Goal: Task Accomplishment & Management: Manage account settings

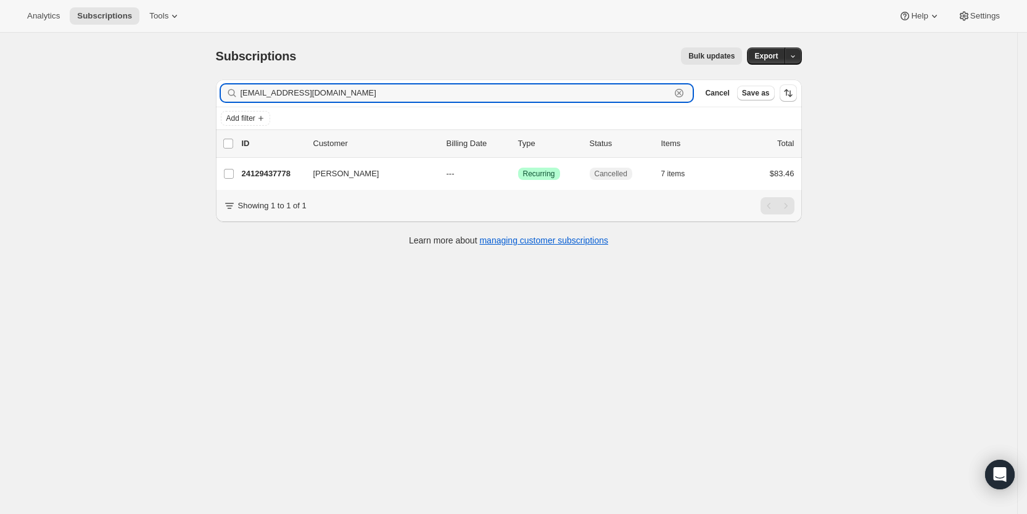
drag, startPoint x: 365, startPoint y: 99, endPoint x: 241, endPoint y: 95, distance: 124.0
click at [241, 95] on div "[EMAIL_ADDRESS][DOMAIN_NAME] Clear" at bounding box center [457, 93] width 472 height 17
paste input "[EMAIL_ADDRESS]"
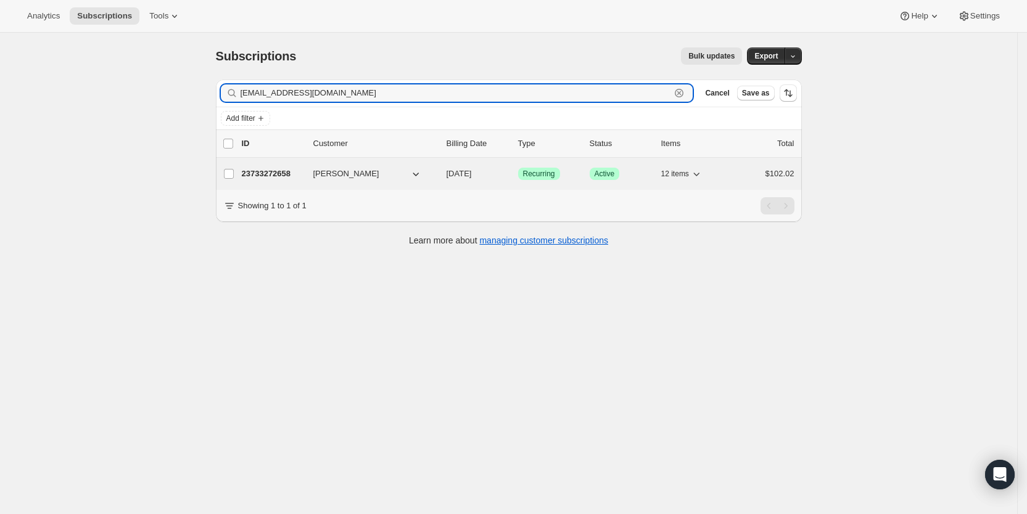
type input "[EMAIL_ADDRESS][DOMAIN_NAME]"
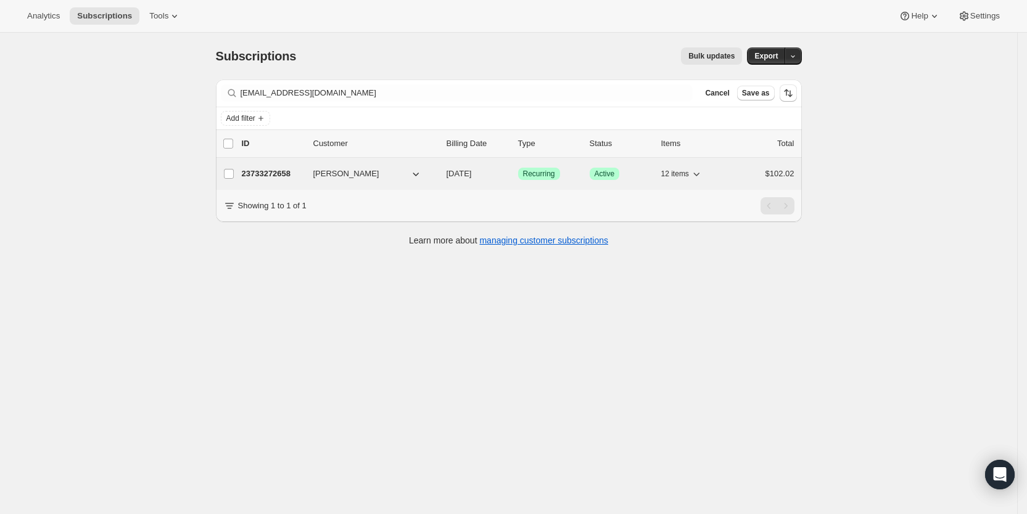
click at [471, 175] on span "[DATE]" at bounding box center [459, 173] width 25 height 9
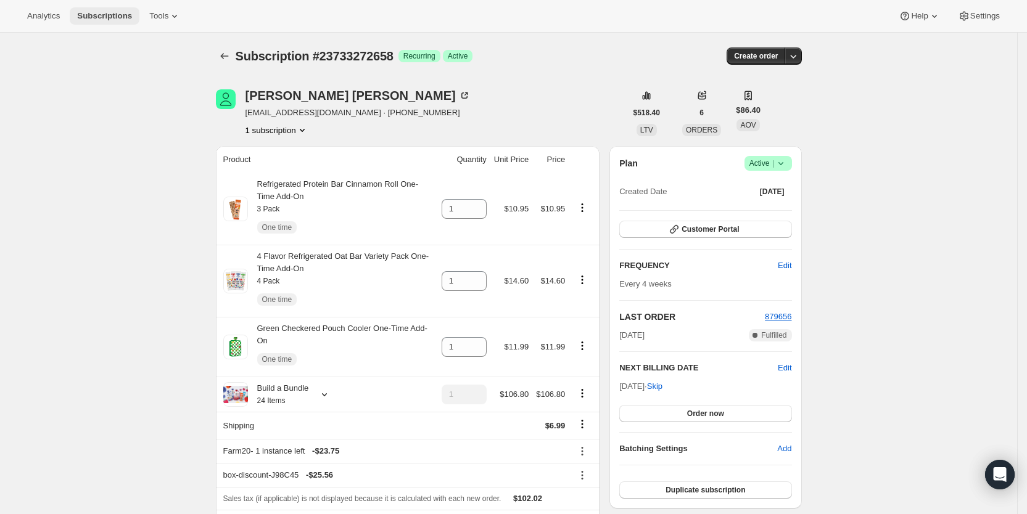
click at [96, 16] on span "Subscriptions" at bounding box center [104, 16] width 55 height 10
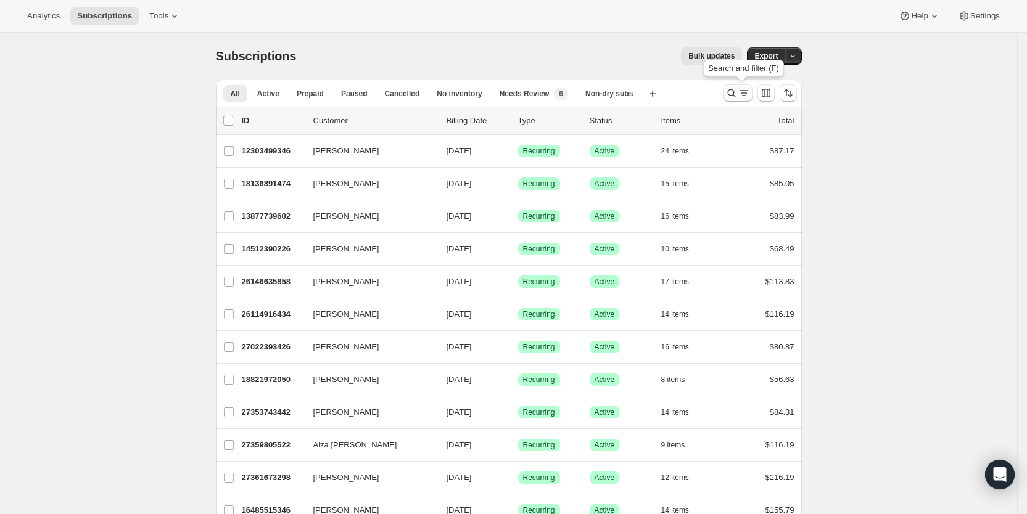
click at [746, 93] on icon "Search and filter results" at bounding box center [744, 93] width 12 height 12
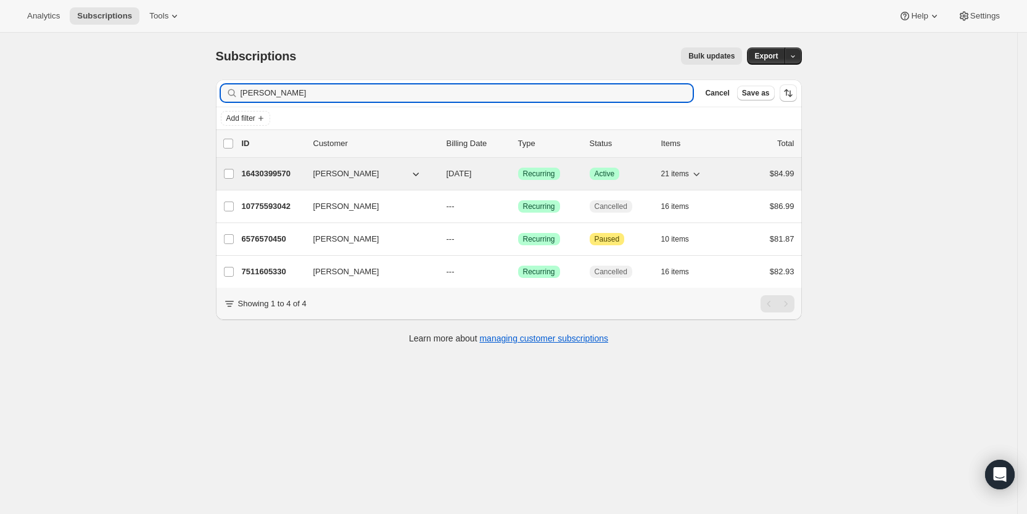
type input "[PERSON_NAME]"
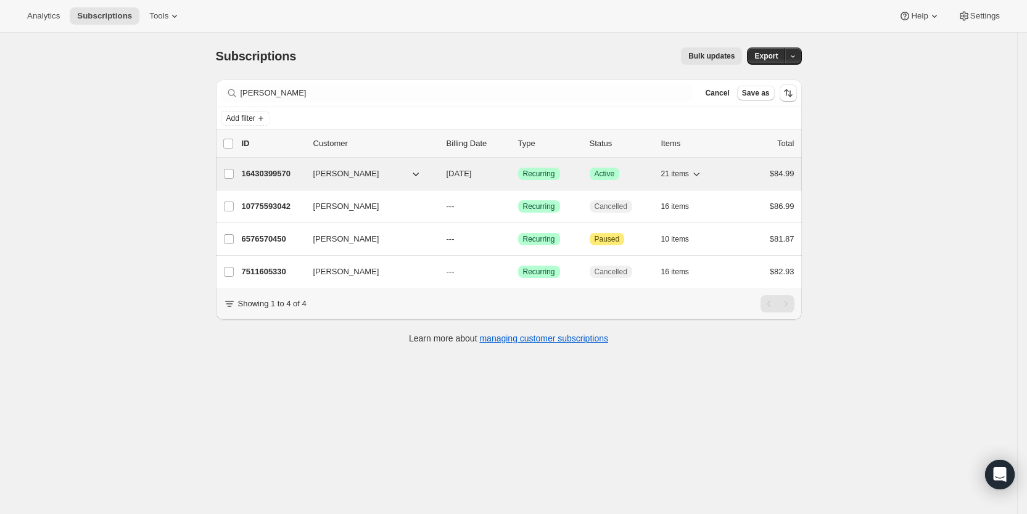
click at [472, 176] on span "[DATE]" at bounding box center [459, 173] width 25 height 9
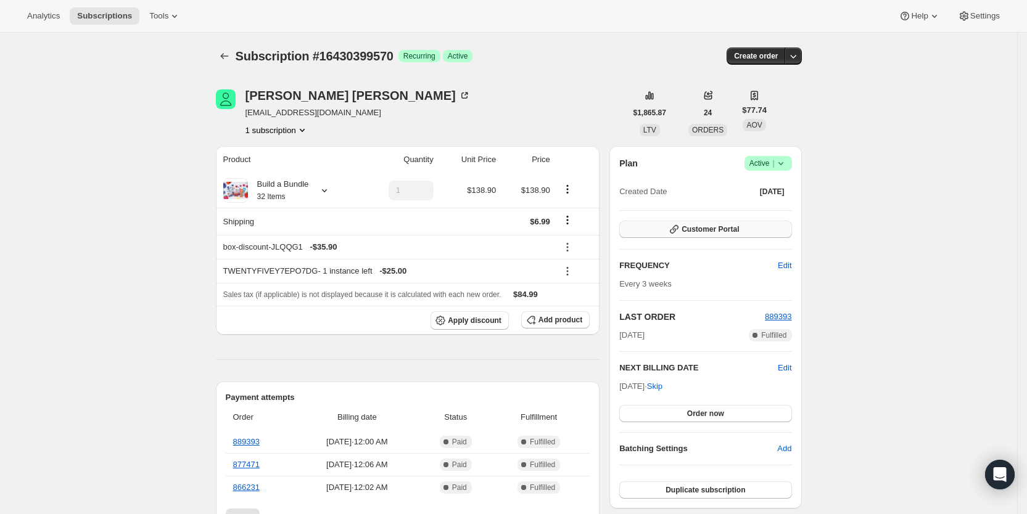
click at [767, 226] on button "Customer Portal" at bounding box center [705, 229] width 172 height 17
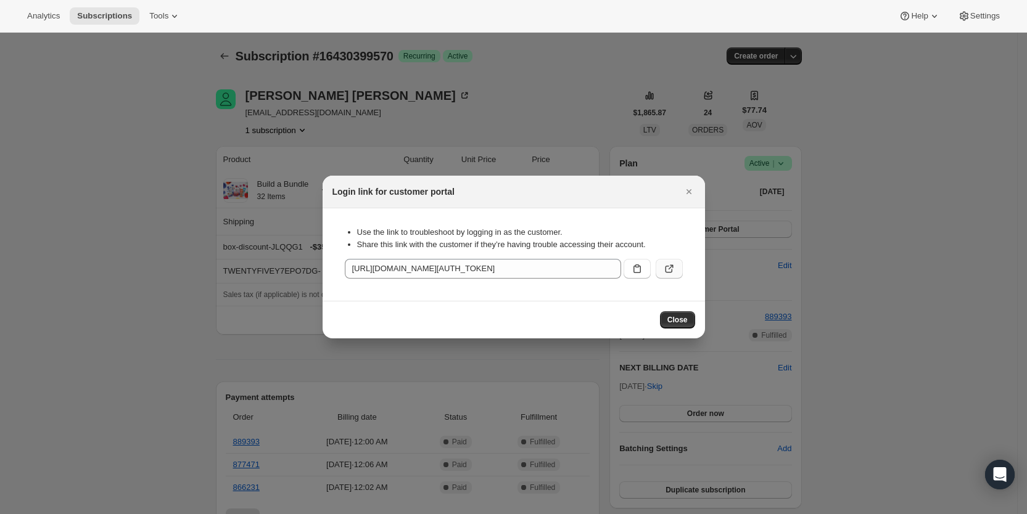
click at [667, 268] on icon ":r241:" at bounding box center [669, 269] width 12 height 12
click at [692, 187] on icon "Close" at bounding box center [689, 192] width 12 height 12
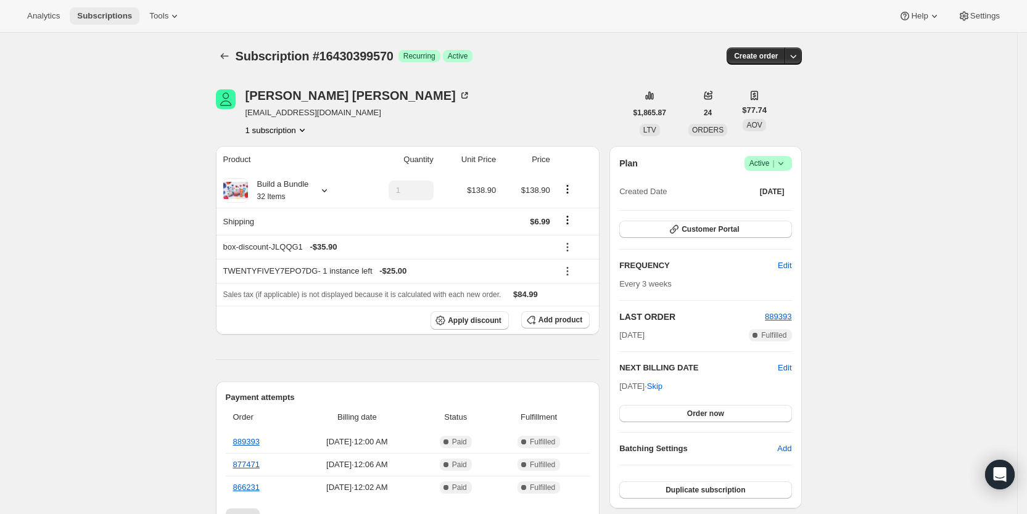
click at [107, 17] on span "Subscriptions" at bounding box center [104, 16] width 55 height 10
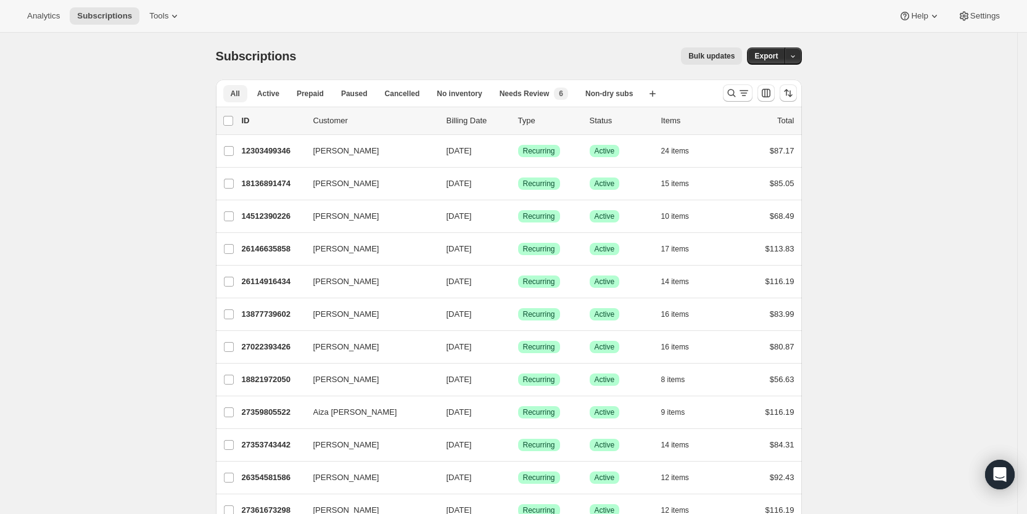
click at [240, 93] on span "All" at bounding box center [235, 94] width 9 height 10
click at [749, 89] on icon "Search and filter results" at bounding box center [744, 93] width 12 height 12
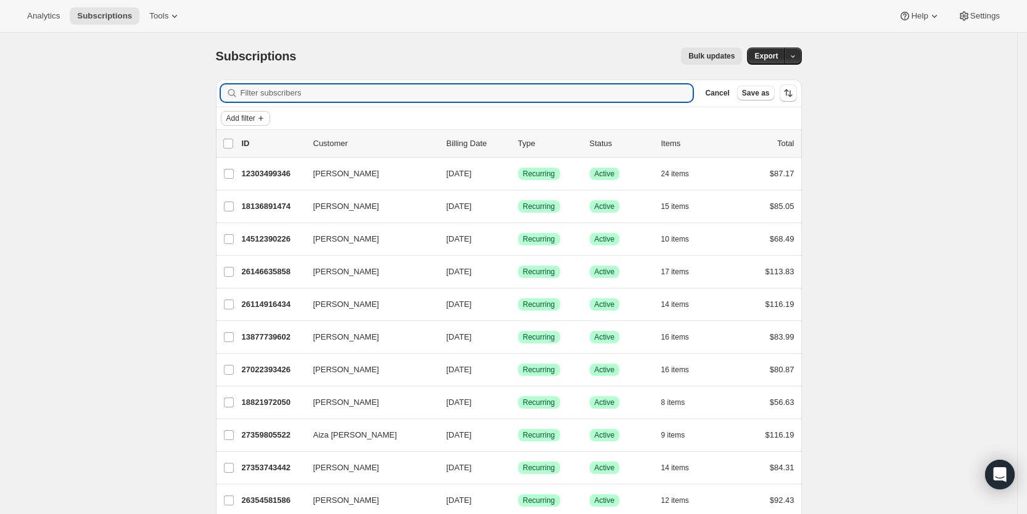
click at [248, 119] on span "Add filter" at bounding box center [240, 118] width 29 height 10
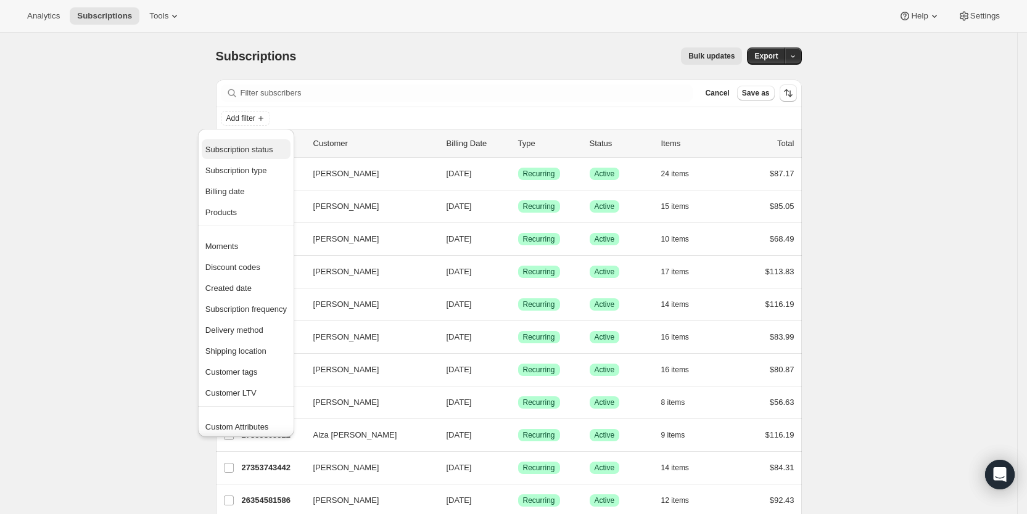
click at [248, 154] on span "Subscription status" at bounding box center [239, 149] width 68 height 9
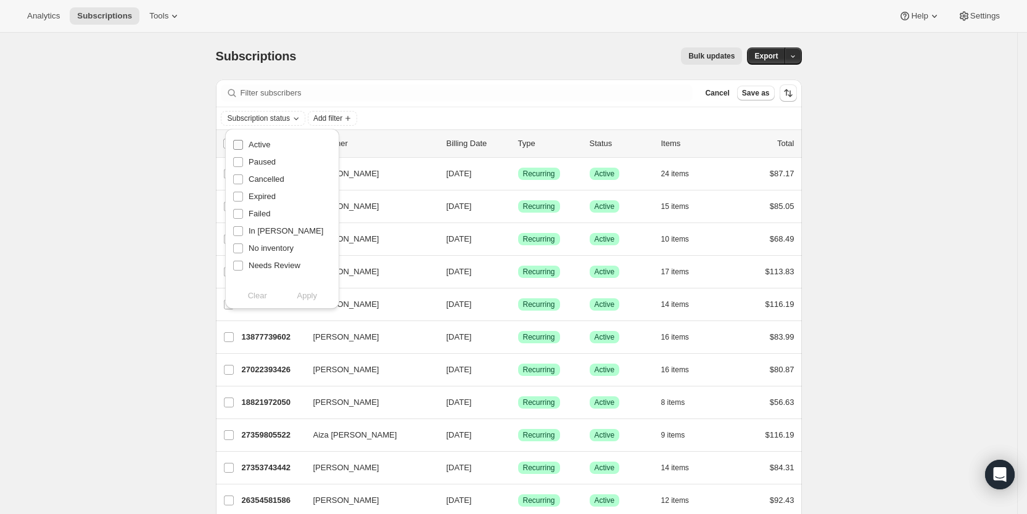
click at [233, 143] on input "Active" at bounding box center [238, 145] width 10 height 10
checkbox input "true"
click at [310, 295] on span "Apply" at bounding box center [307, 296] width 20 height 12
click at [763, 58] on span "Export" at bounding box center [765, 56] width 23 height 10
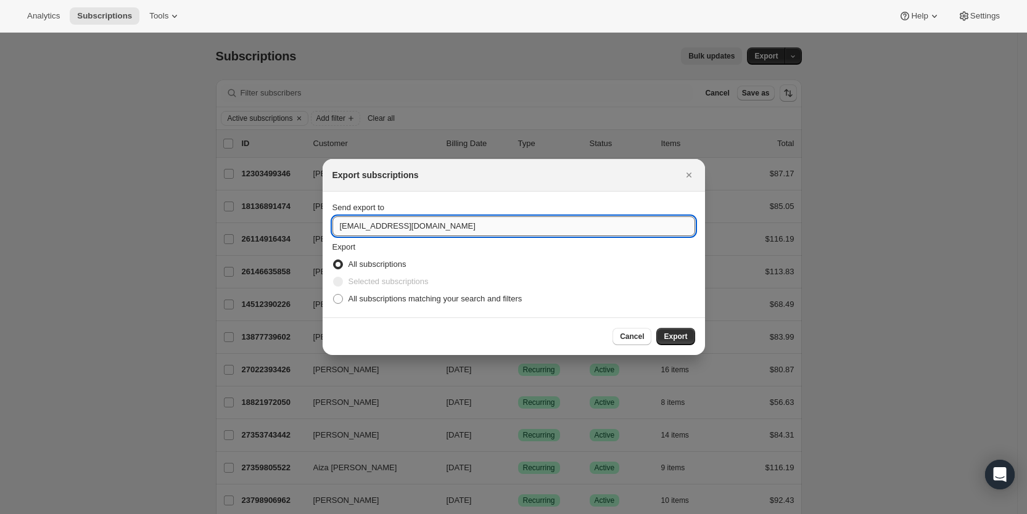
drag, startPoint x: 353, startPoint y: 226, endPoint x: 340, endPoint y: 225, distance: 13.6
click at [340, 225] on input "[EMAIL_ADDRESS][DOMAIN_NAME]" at bounding box center [513, 226] width 363 height 20
type input "[EMAIL_ADDRESS][DOMAIN_NAME]"
click at [340, 302] on span ":r267:" at bounding box center [338, 299] width 10 height 10
click at [334, 295] on input "All subscriptions matching your search and filters" at bounding box center [333, 294] width 1 height 1
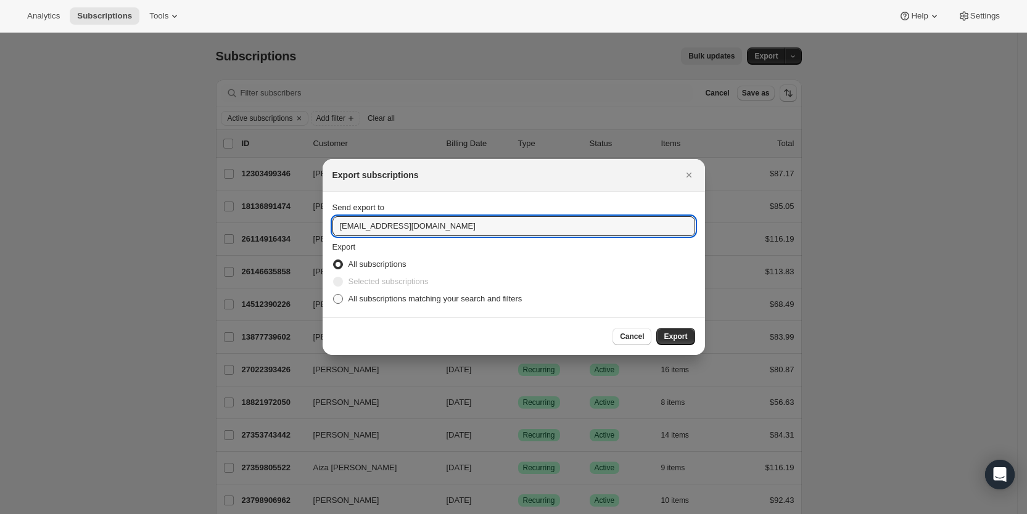
radio input "true"
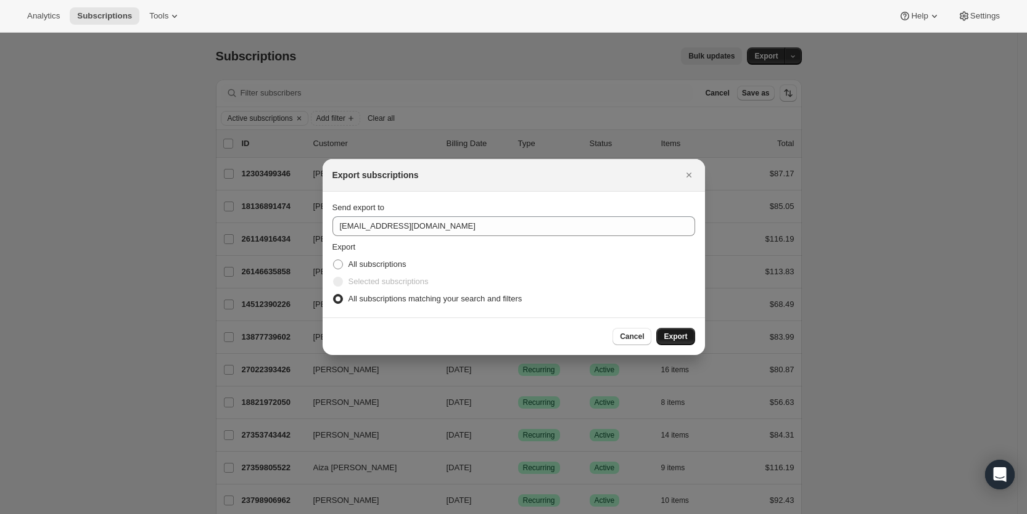
drag, startPoint x: 679, startPoint y: 337, endPoint x: 672, endPoint y: 335, distance: 7.8
click at [679, 337] on span "Export" at bounding box center [675, 337] width 23 height 10
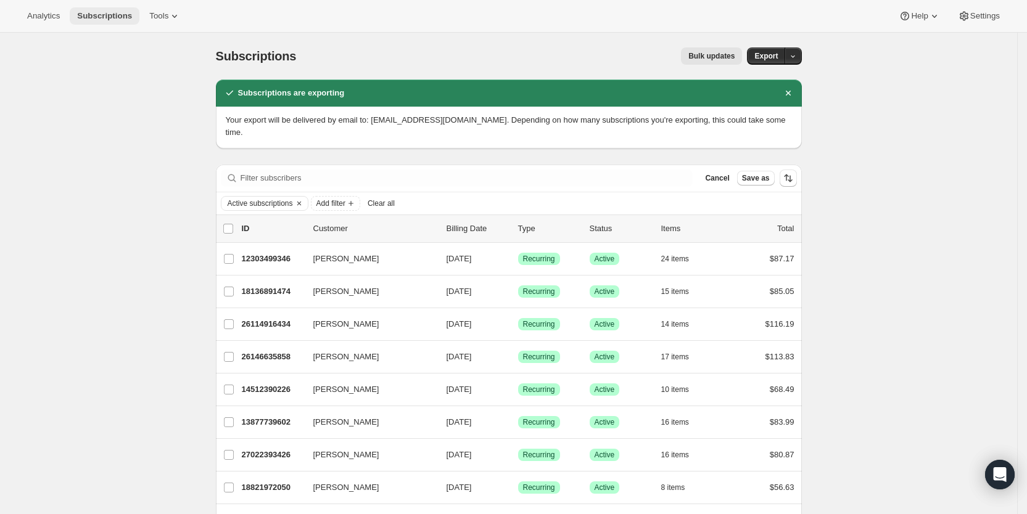
click at [96, 13] on span "Subscriptions" at bounding box center [104, 16] width 55 height 10
click at [91, 17] on span "Subscriptions" at bounding box center [104, 16] width 55 height 10
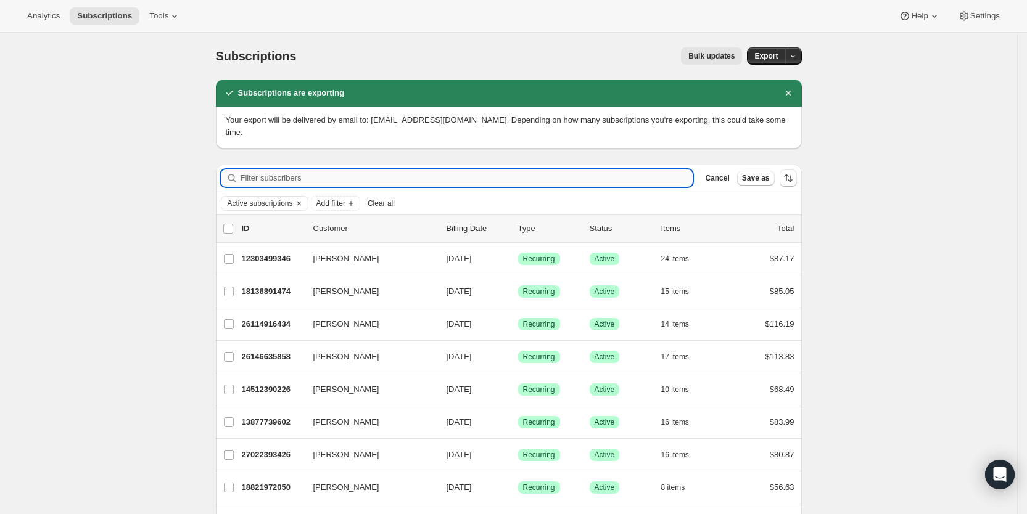
click at [306, 170] on input "Filter subscribers" at bounding box center [467, 178] width 453 height 17
paste input "[EMAIL_ADDRESS][DOMAIN_NAME]"
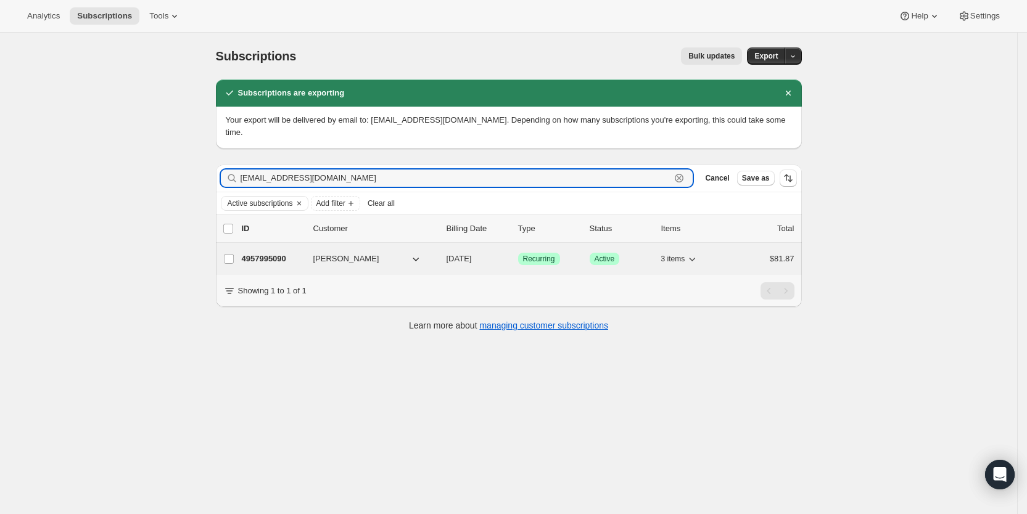
type input "[EMAIL_ADDRESS][DOMAIN_NAME]"
click at [472, 254] on span "[DATE]" at bounding box center [459, 258] width 25 height 9
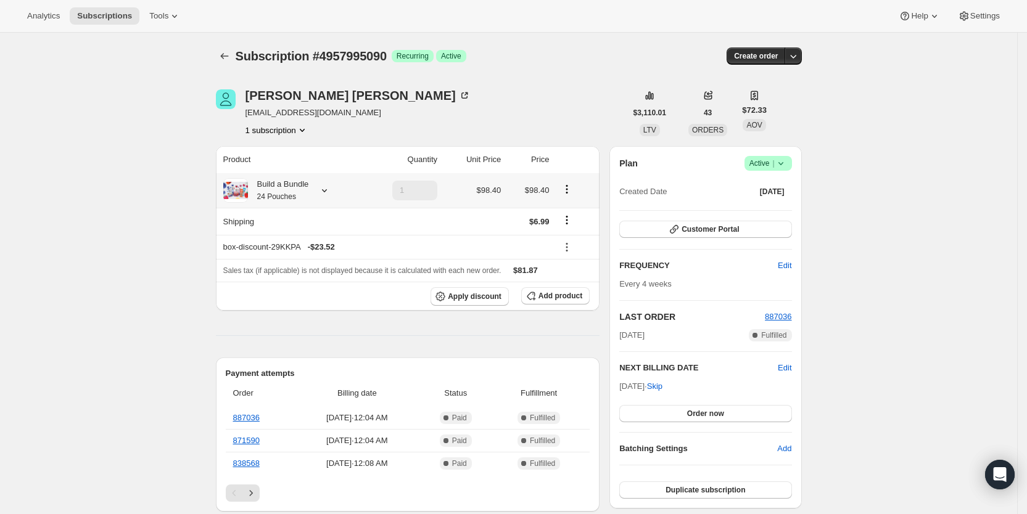
click at [324, 191] on icon at bounding box center [324, 190] width 12 height 12
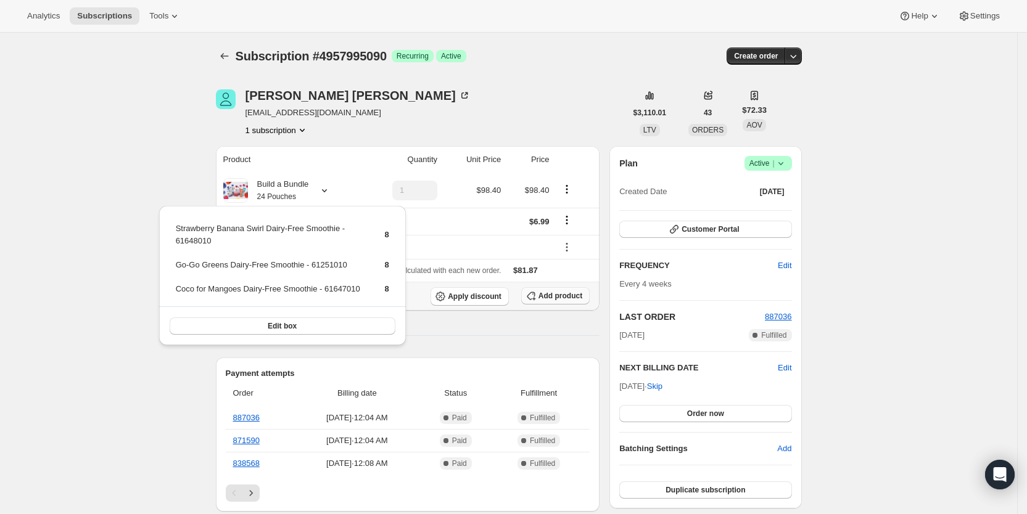
click at [568, 292] on span "Add product" at bounding box center [560, 296] width 44 height 10
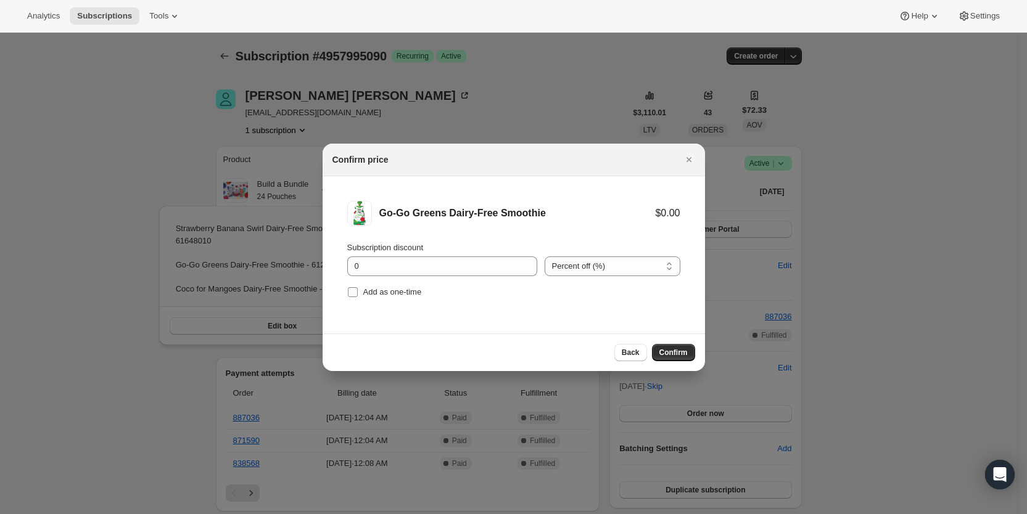
click at [355, 294] on input "Add as one-time" at bounding box center [353, 292] width 10 height 10
checkbox input "true"
click at [680, 351] on span "Confirm" at bounding box center [673, 353] width 28 height 10
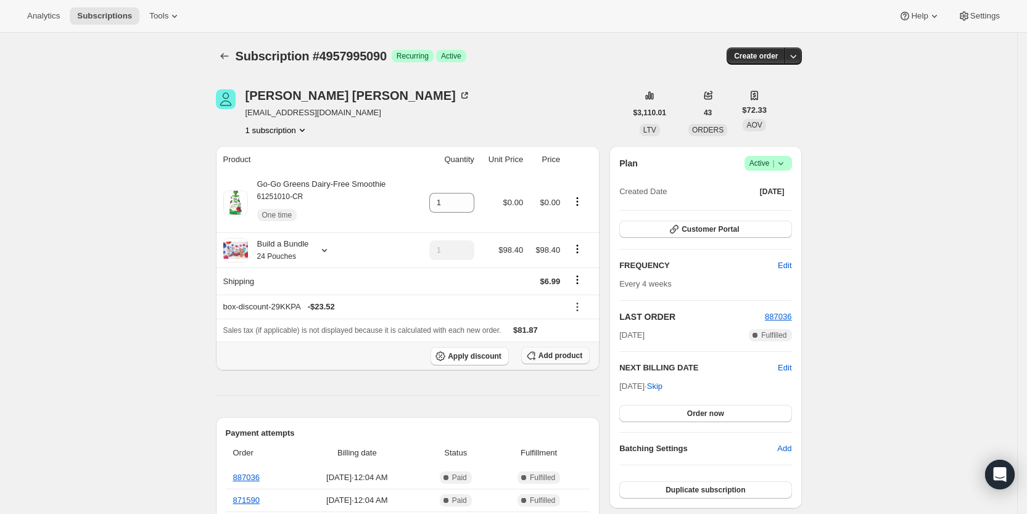
click at [563, 348] on button "Add product" at bounding box center [555, 355] width 68 height 17
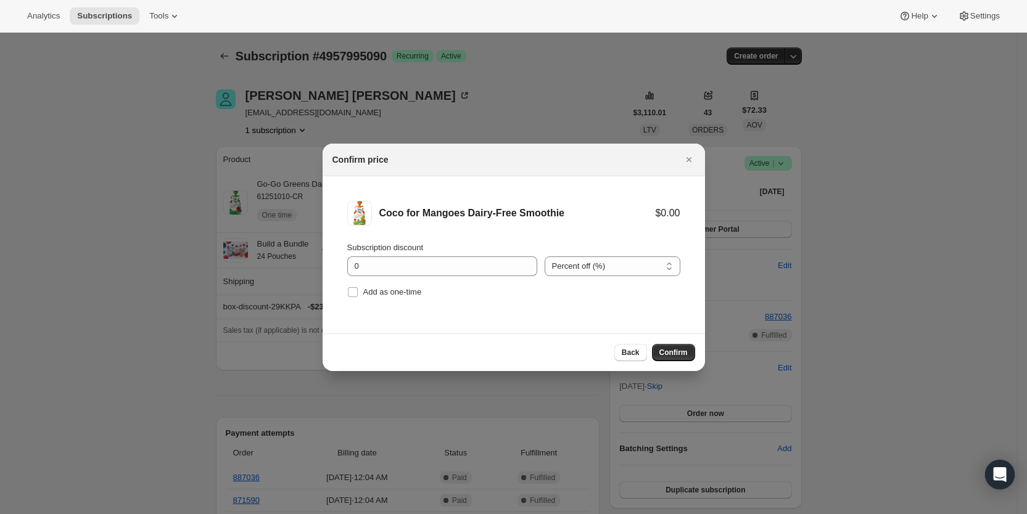
drag, startPoint x: 365, startPoint y: 291, endPoint x: 543, endPoint y: 328, distance: 182.1
click at [366, 291] on span "Add as one-time" at bounding box center [392, 291] width 59 height 9
click at [349, 294] on input "Add as one-time" at bounding box center [353, 292] width 10 height 10
checkbox input "true"
click at [664, 352] on span "Confirm" at bounding box center [673, 353] width 28 height 10
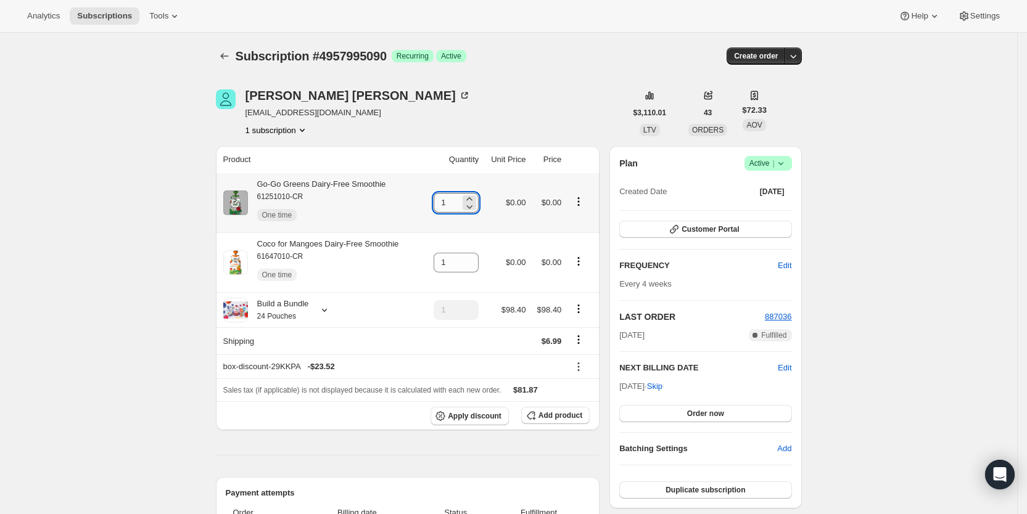
drag, startPoint x: 447, startPoint y: 203, endPoint x: 452, endPoint y: 199, distance: 6.7
click at [452, 199] on input "1" at bounding box center [447, 203] width 27 height 20
type input "4"
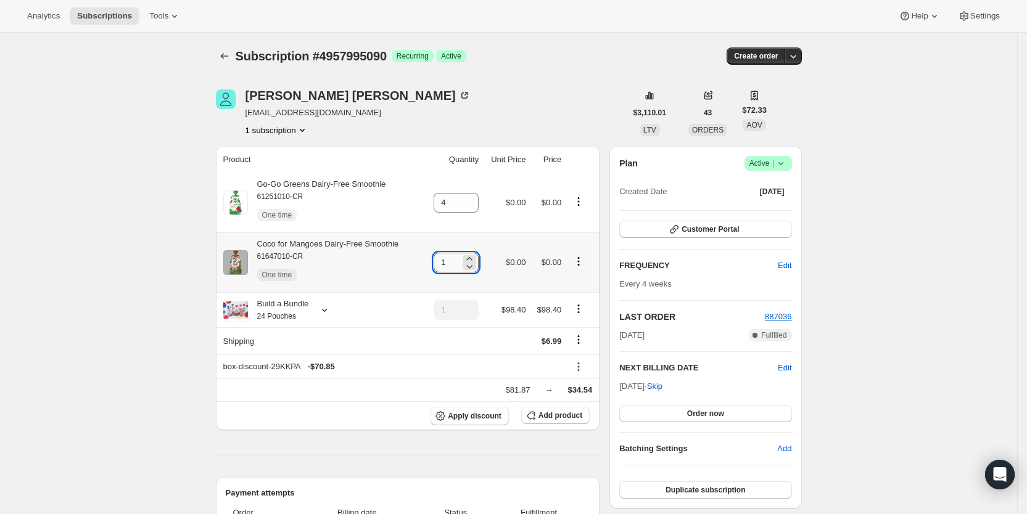
drag, startPoint x: 440, startPoint y: 262, endPoint x: 458, endPoint y: 265, distance: 18.1
click at [458, 265] on input "1" at bounding box center [447, 263] width 27 height 20
type input "4"
drag, startPoint x: 552, startPoint y: 100, endPoint x: 559, endPoint y: 75, distance: 25.6
click at [551, 97] on div "[PERSON_NAME] [EMAIL_ADDRESS][DOMAIN_NAME] 1 subscription" at bounding box center [421, 112] width 410 height 47
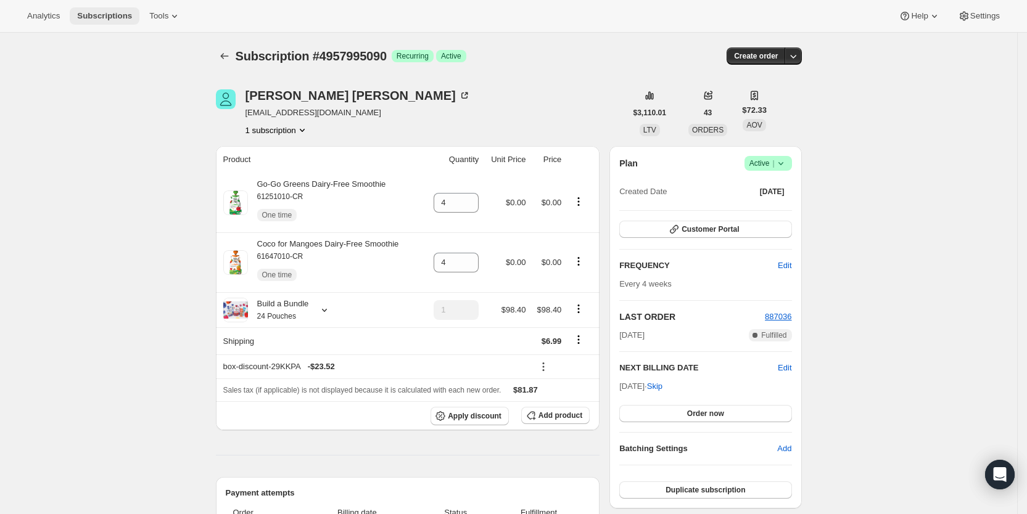
click at [102, 17] on span "Subscriptions" at bounding box center [104, 16] width 55 height 10
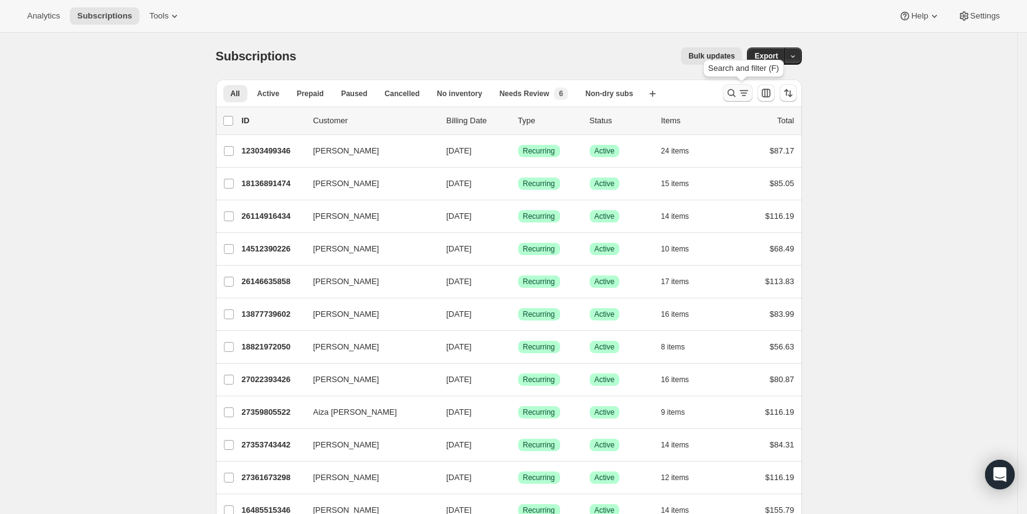
click at [738, 91] on icon "Search and filter results" at bounding box center [731, 93] width 12 height 12
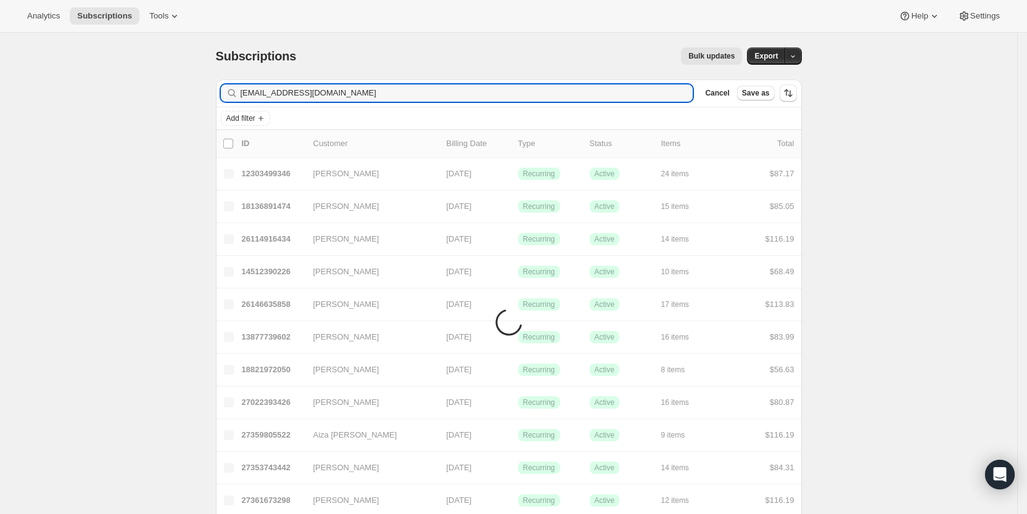
drag, startPoint x: 335, startPoint y: 93, endPoint x: 242, endPoint y: 93, distance: 92.5
click at [242, 93] on div "[EMAIL_ADDRESS][DOMAIN_NAME] Clear" at bounding box center [457, 93] width 472 height 17
type input "[EMAIL_ADDRESS][DOMAIN_NAME]"
